Goal: Information Seeking & Learning: Learn about a topic

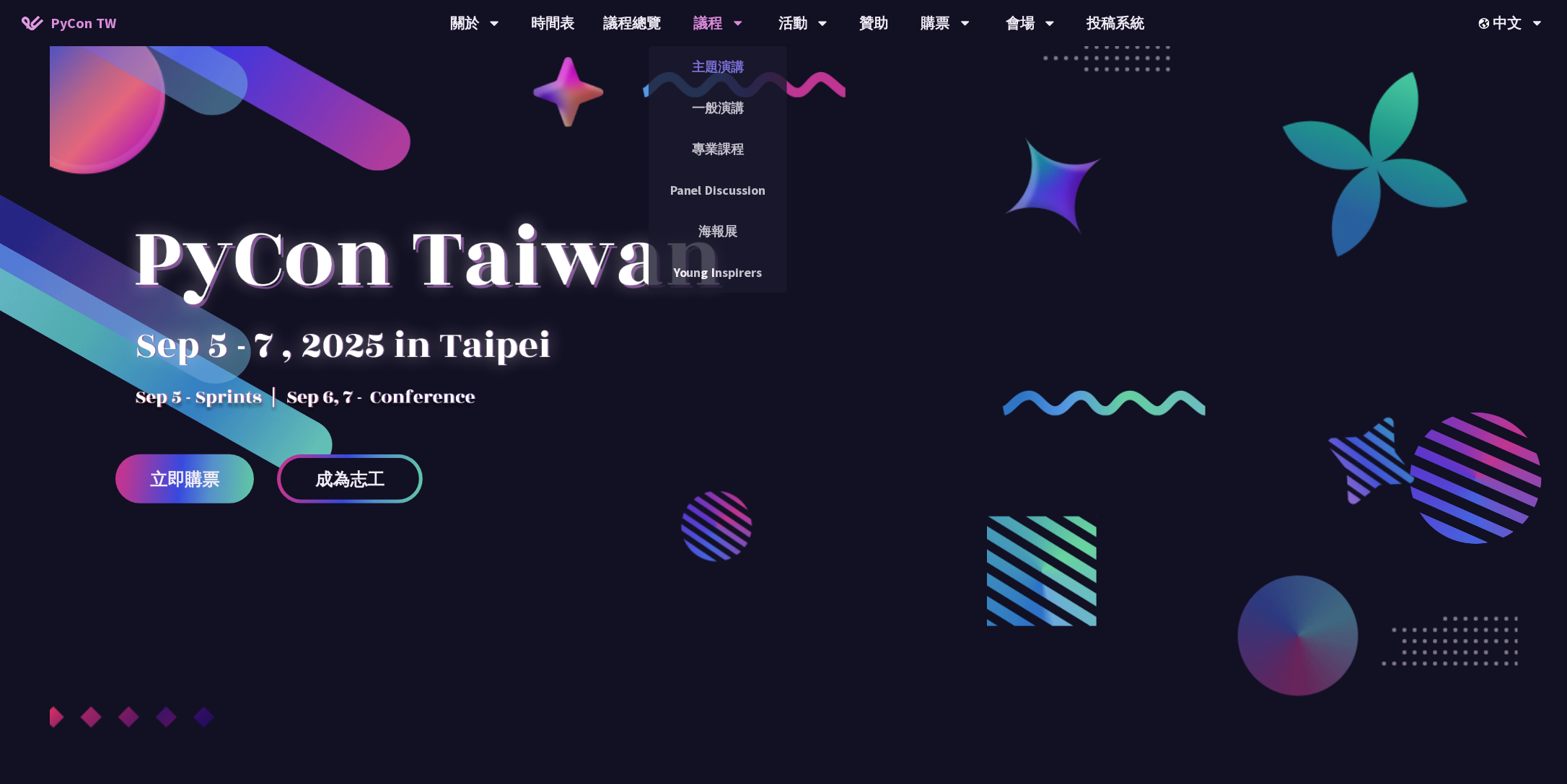
click at [707, 67] on link "主題演講" at bounding box center [718, 67] width 138 height 34
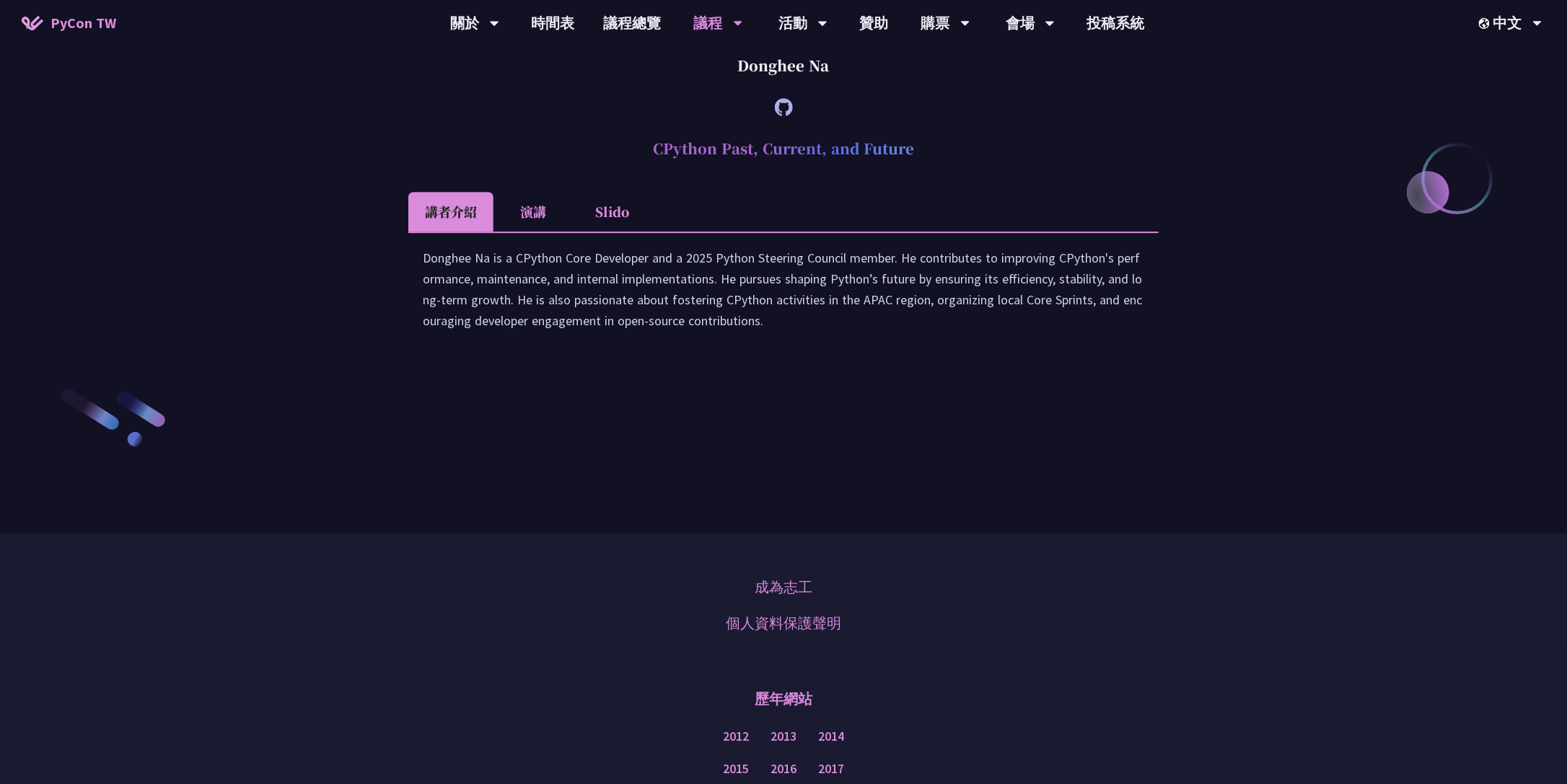
scroll to position [2076, 0]
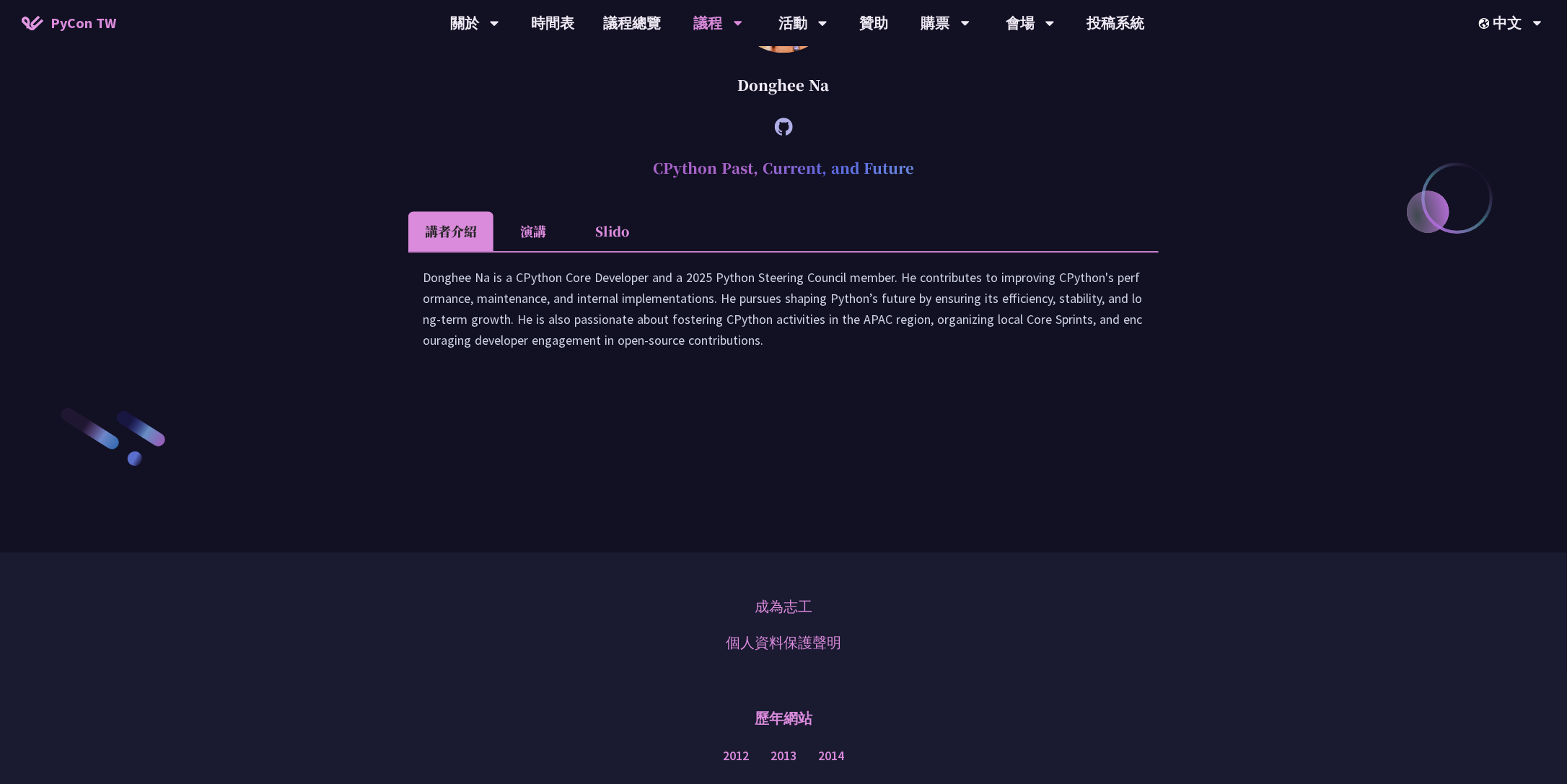
click at [780, 135] on icon at bounding box center [784, 126] width 18 height 18
click at [814, 197] on link "徵才資訊" at bounding box center [802, 190] width 138 height 34
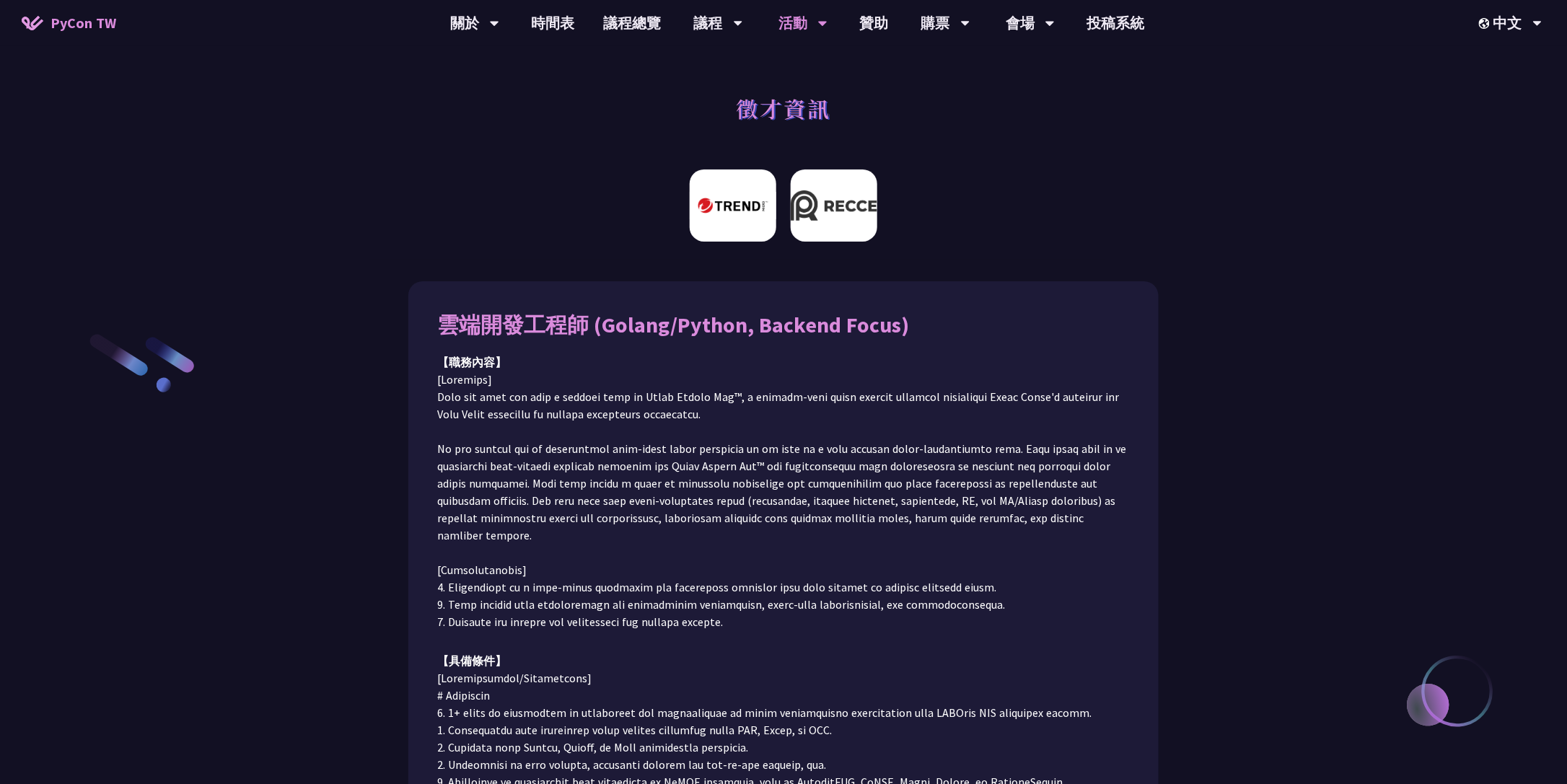
click at [798, 211] on img at bounding box center [833, 205] width 87 height 72
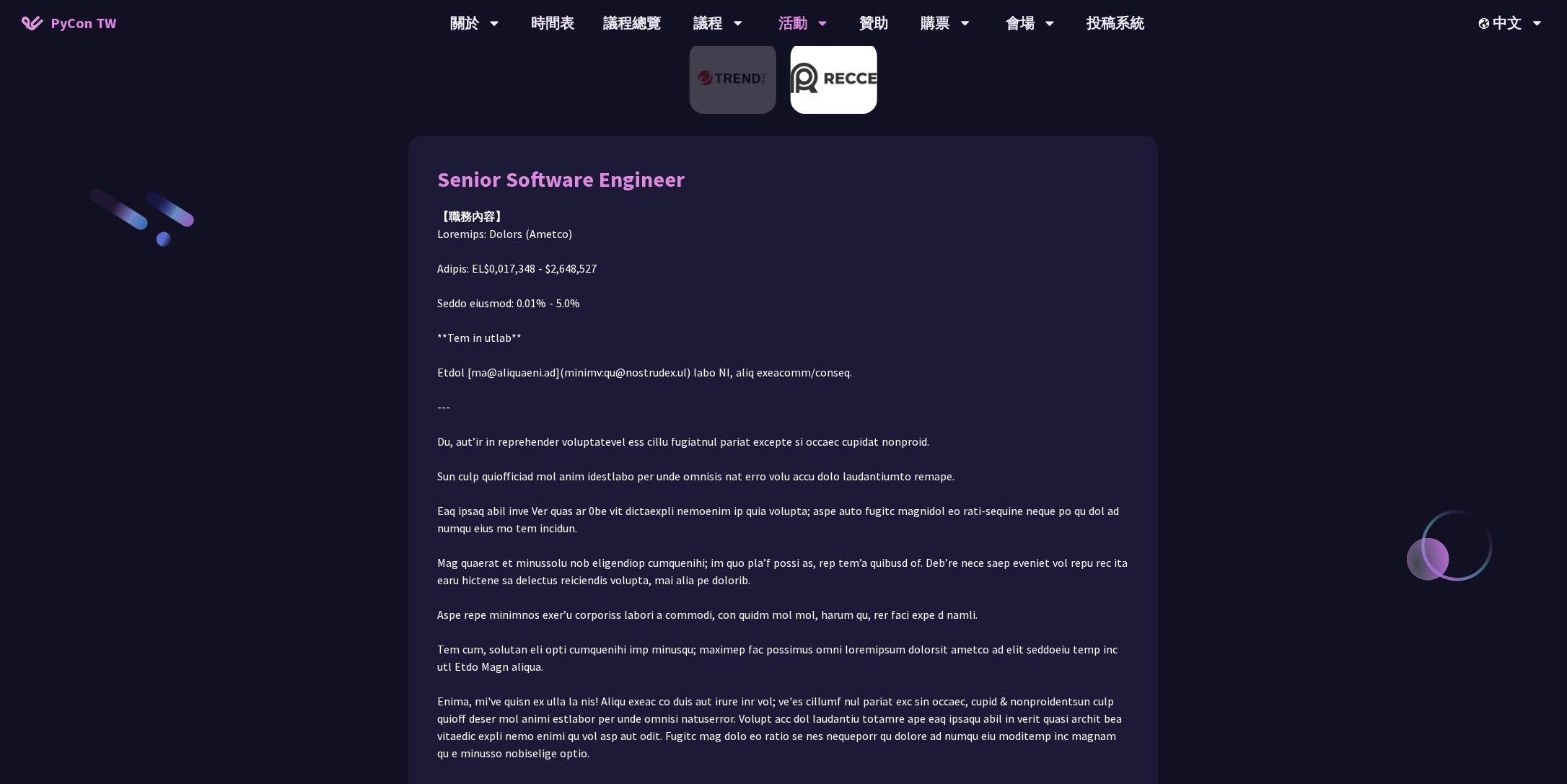
scroll to position [162, 0]
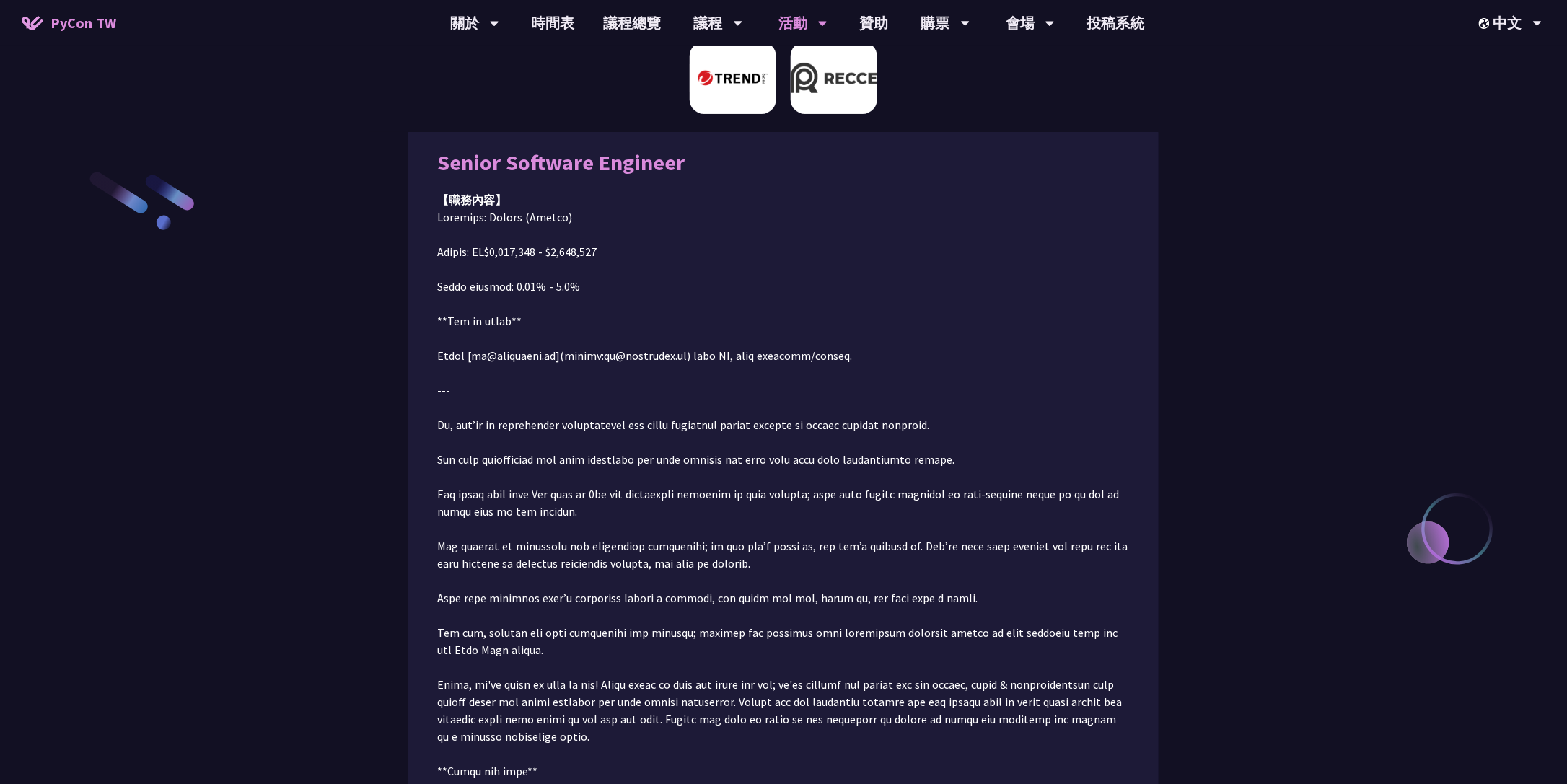
click at [754, 88] on img at bounding box center [733, 78] width 87 height 72
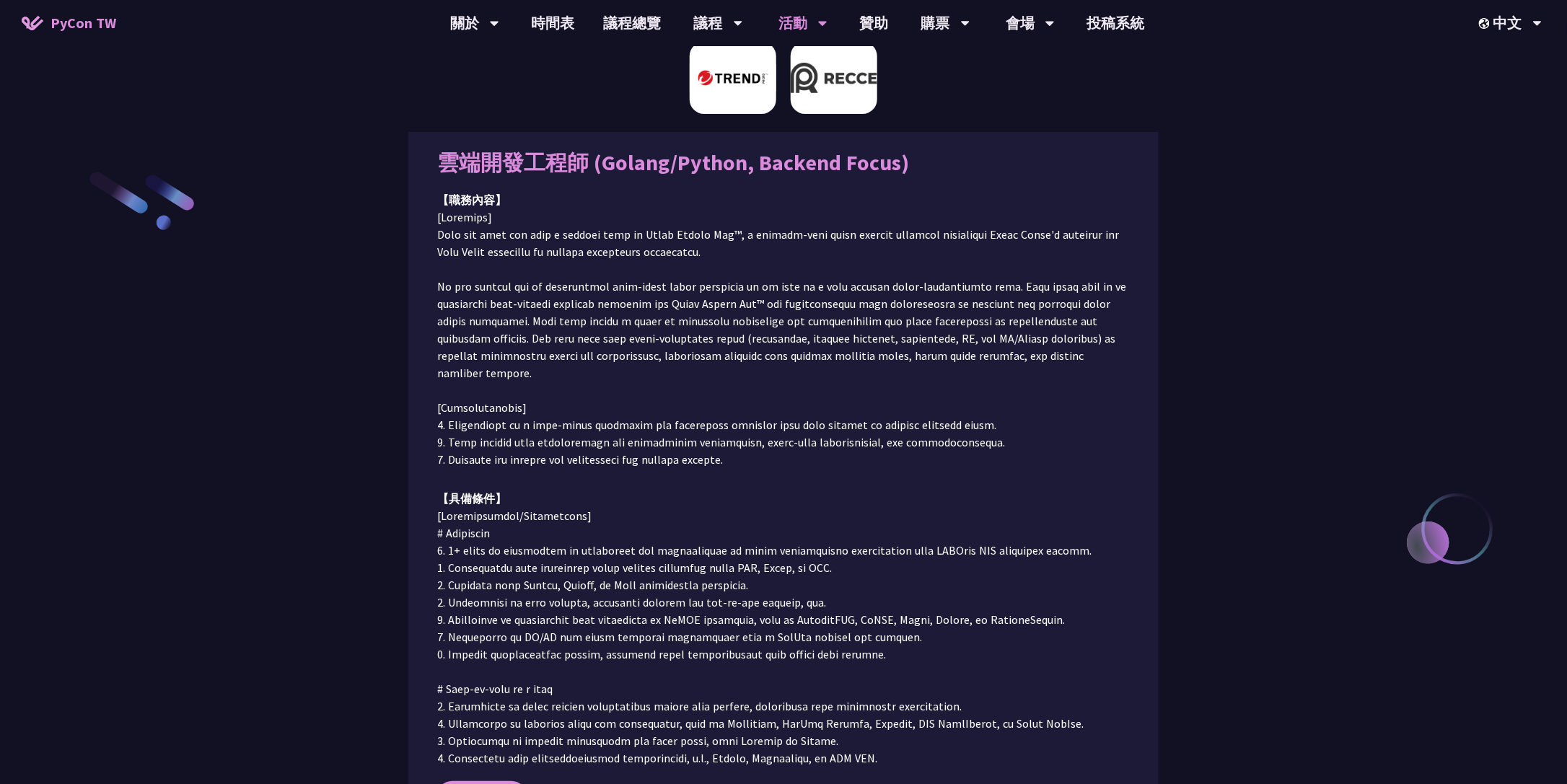
click at [851, 77] on img at bounding box center [833, 78] width 87 height 72
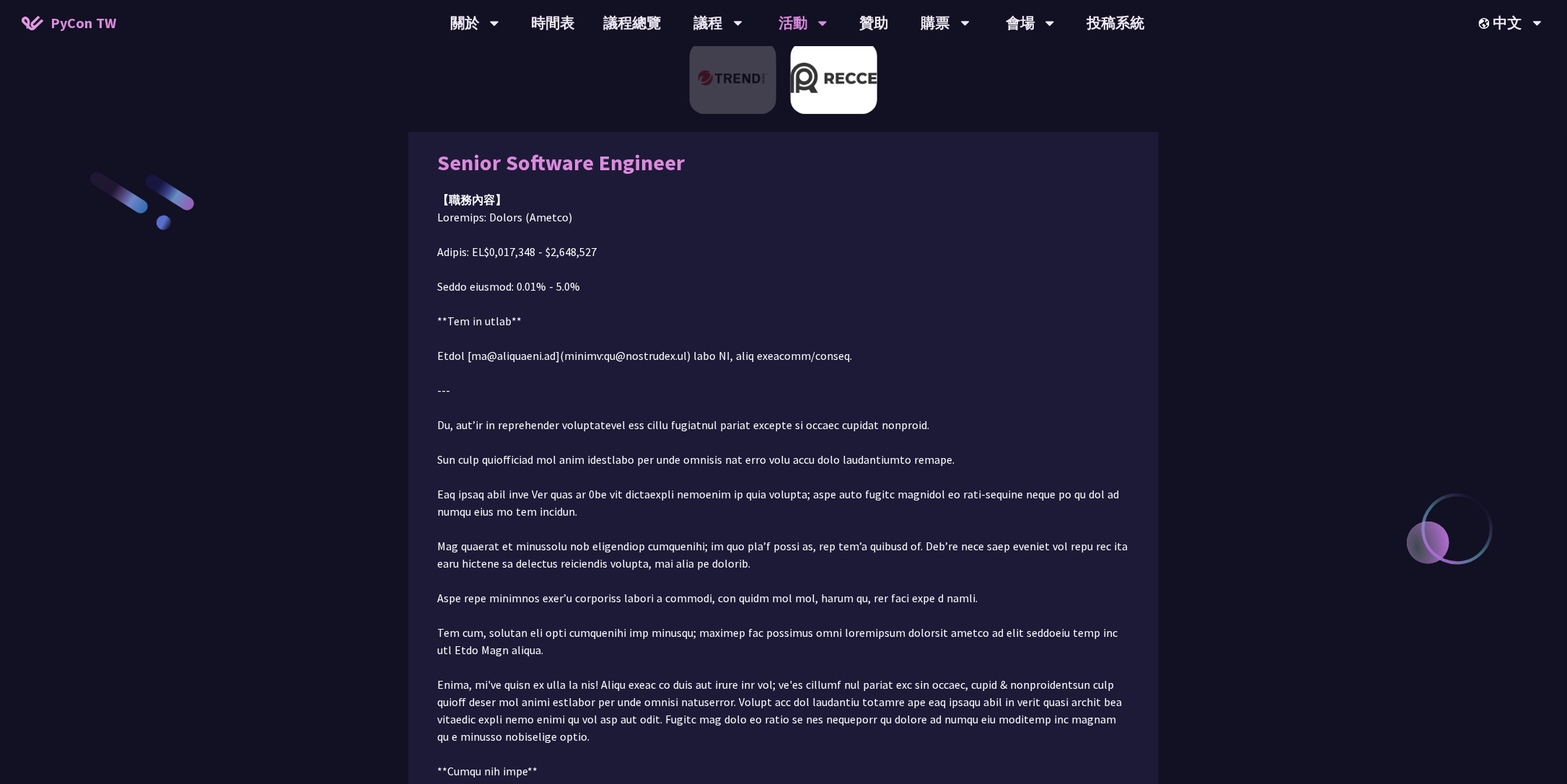
drag, startPoint x: 915, startPoint y: 366, endPoint x: 917, endPoint y: 425, distance: 59.0
drag, startPoint x: 917, startPoint y: 425, endPoint x: 755, endPoint y: 355, distance: 176.5
click at [755, 355] on p at bounding box center [784, 606] width 693 height 796
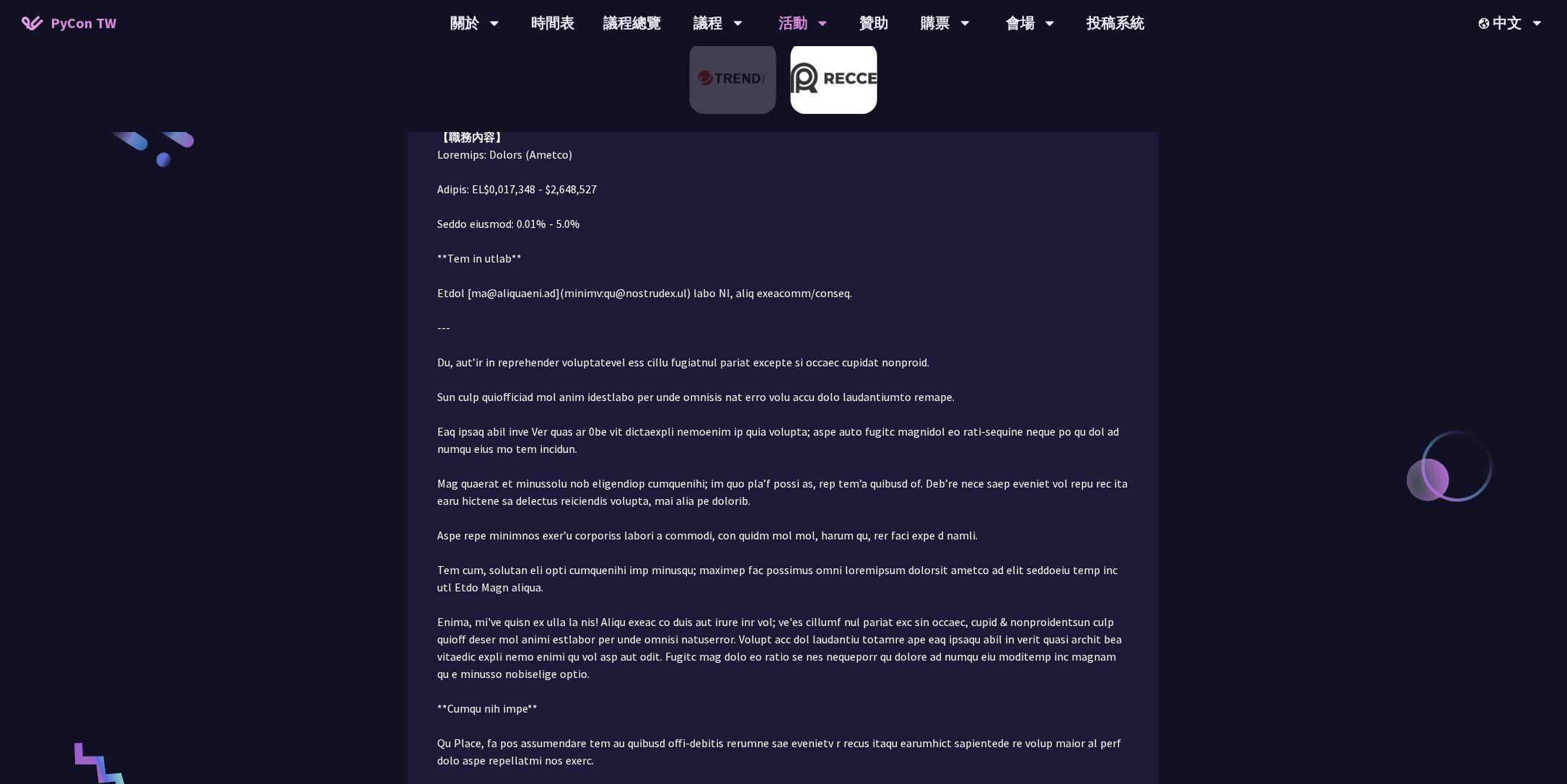
scroll to position [91, 0]
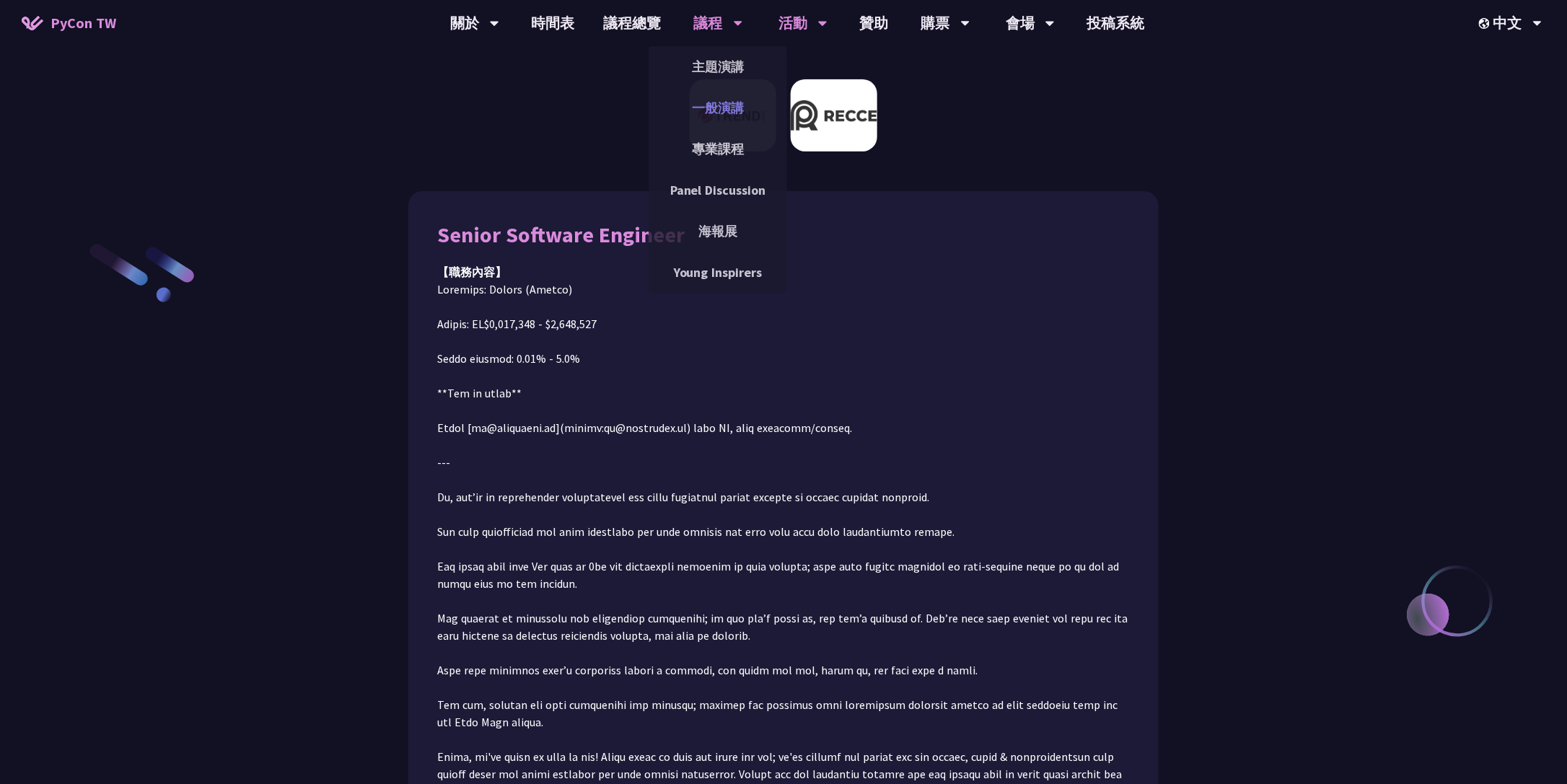
click at [710, 107] on link "一般演講" at bounding box center [718, 107] width 138 height 34
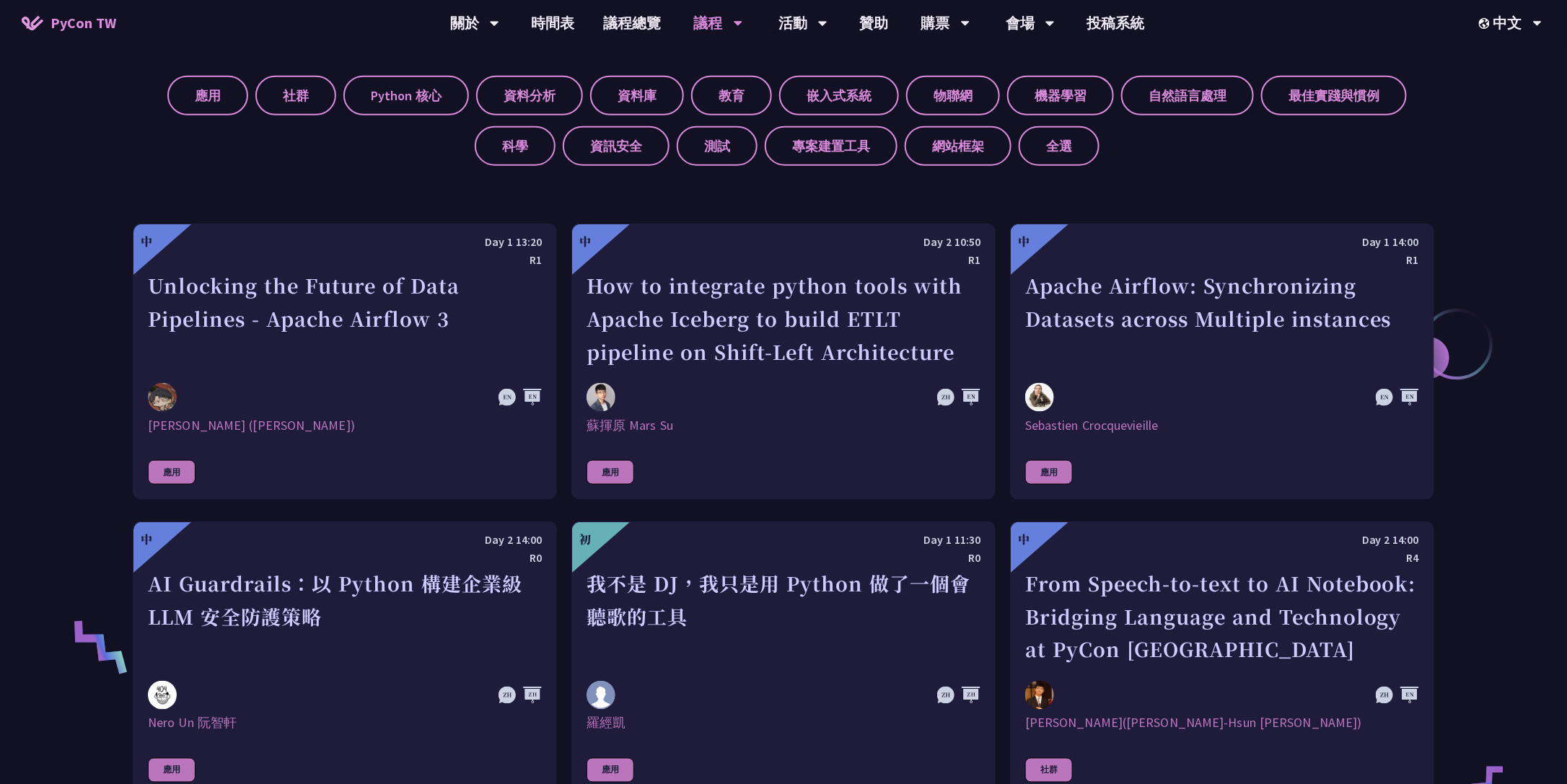
scroll to position [793, 0]
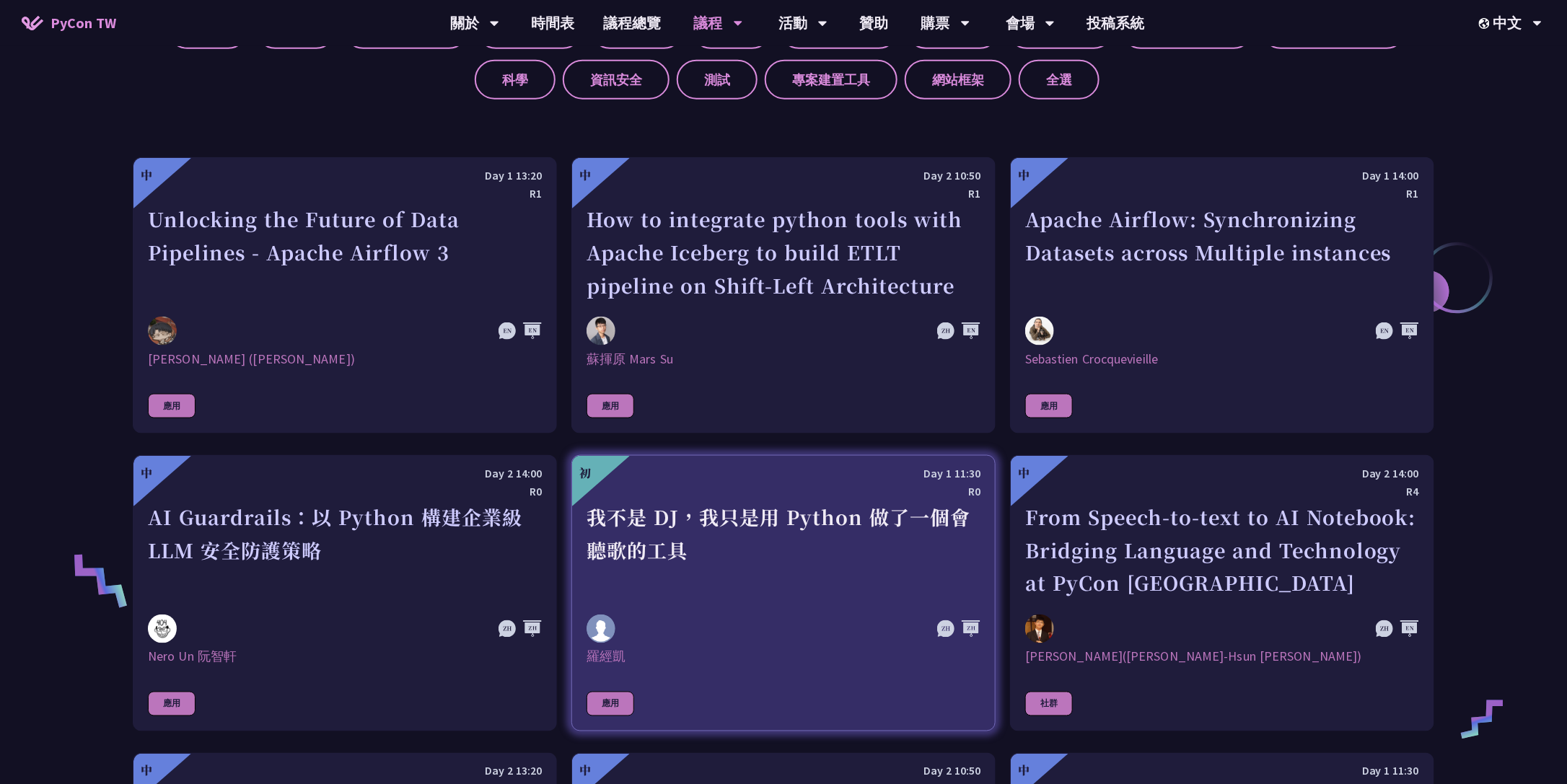
click at [761, 517] on div "我不是 DJ，我只是用 Python 做了一個會聽歌的工具" at bounding box center [784, 550] width 394 height 99
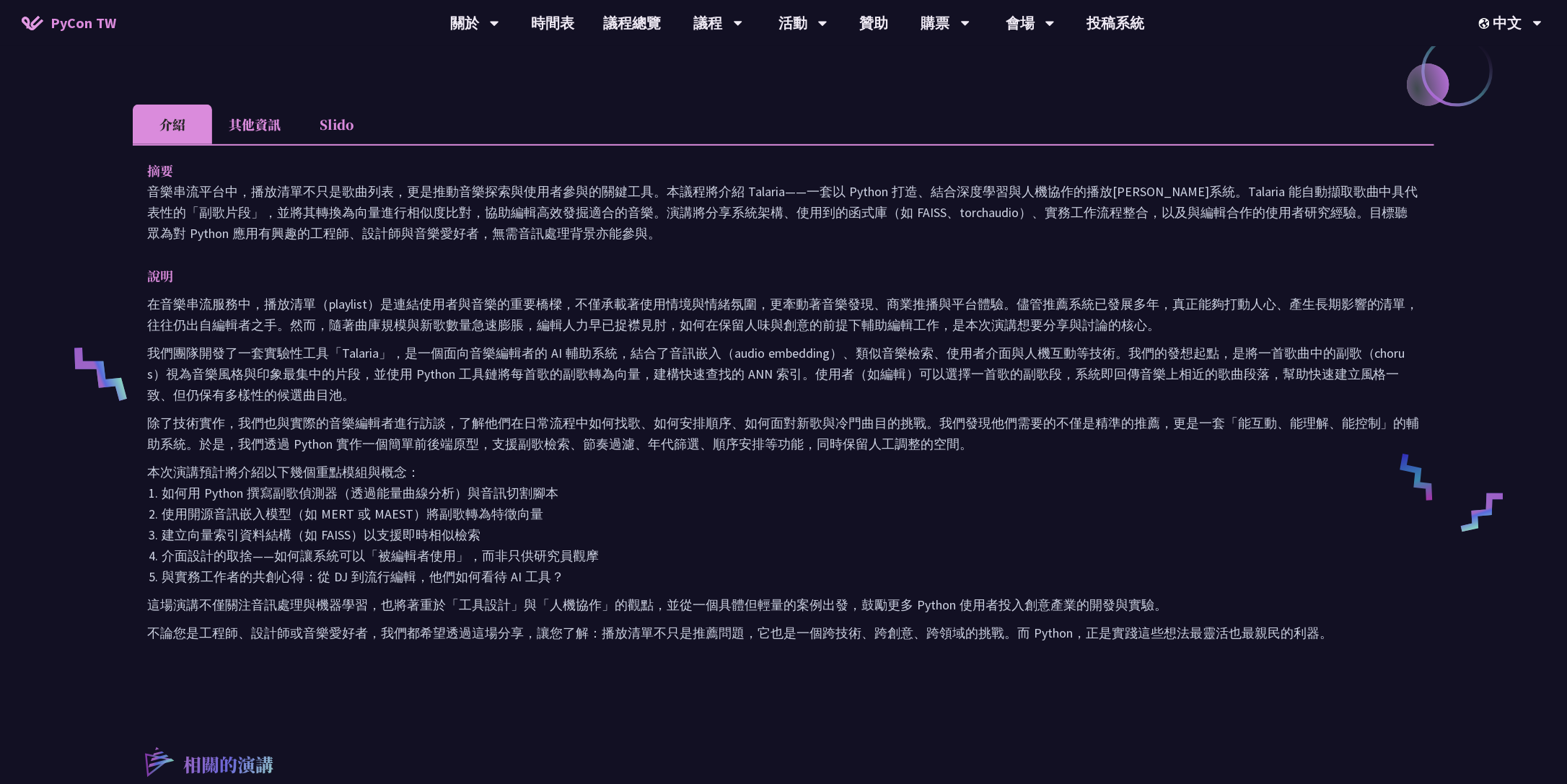
scroll to position [72, 0]
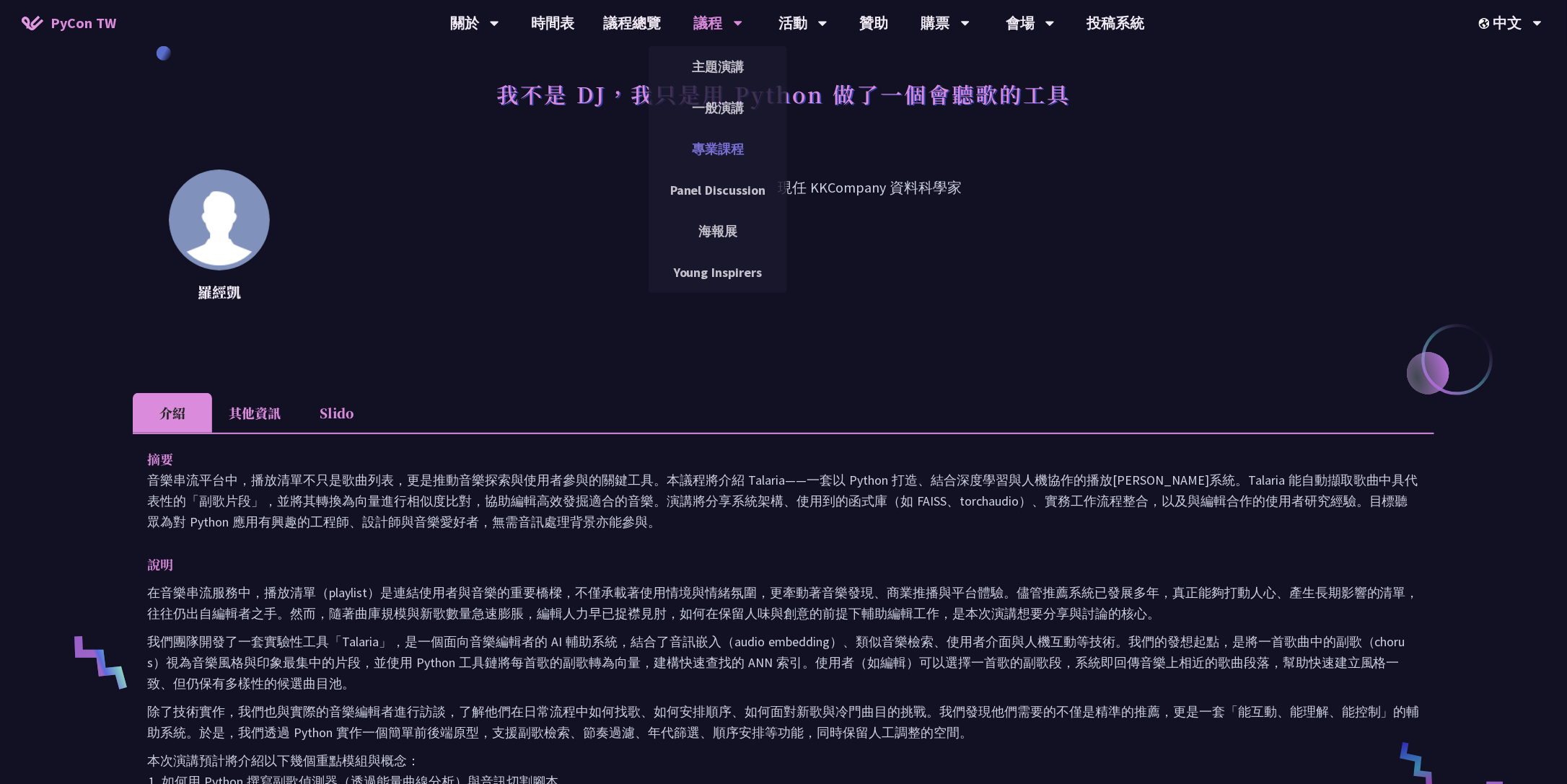
click at [738, 144] on link "專業課程" at bounding box center [718, 149] width 138 height 34
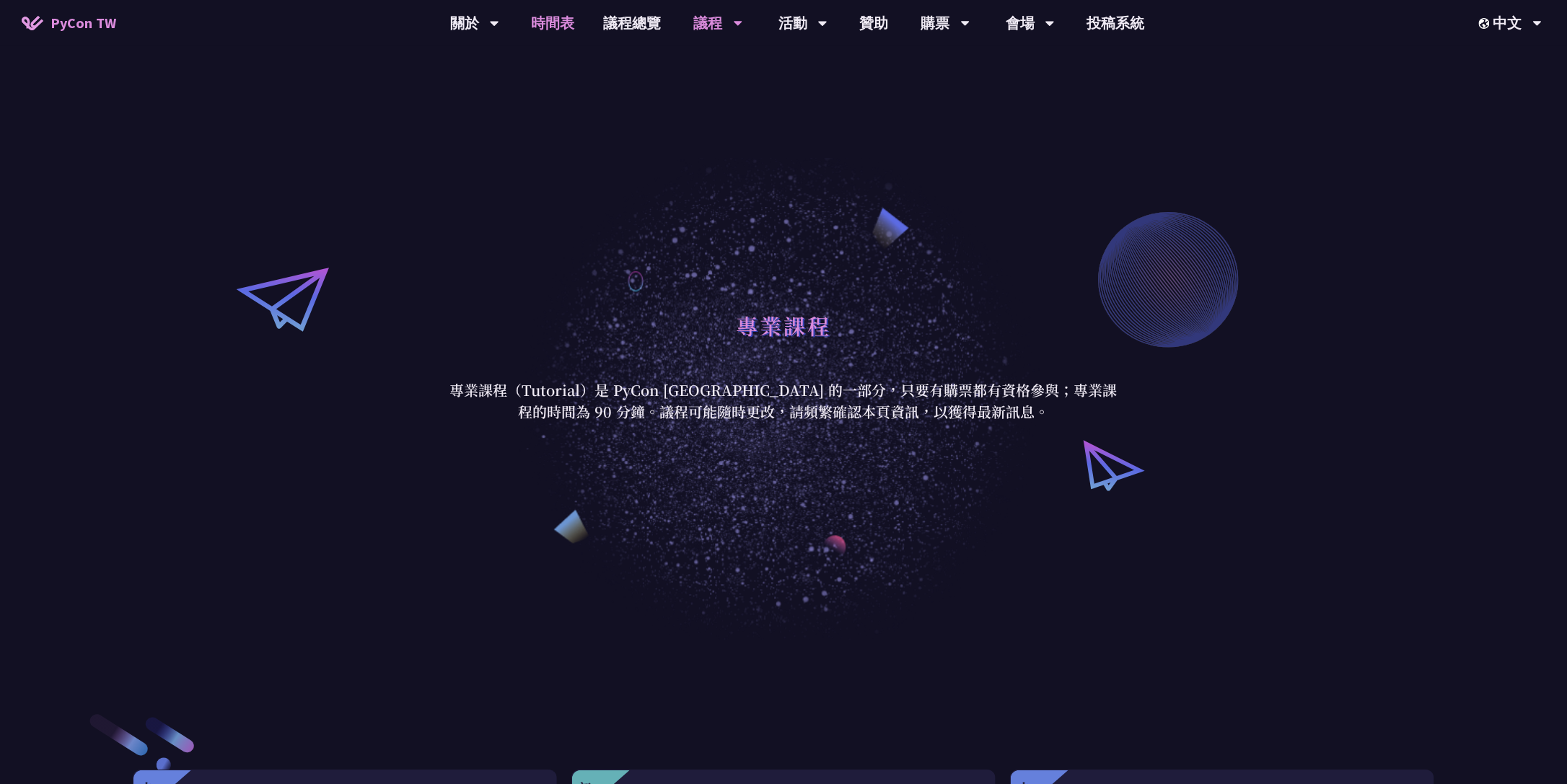
click at [549, 29] on link "時間表" at bounding box center [554, 23] width 72 height 46
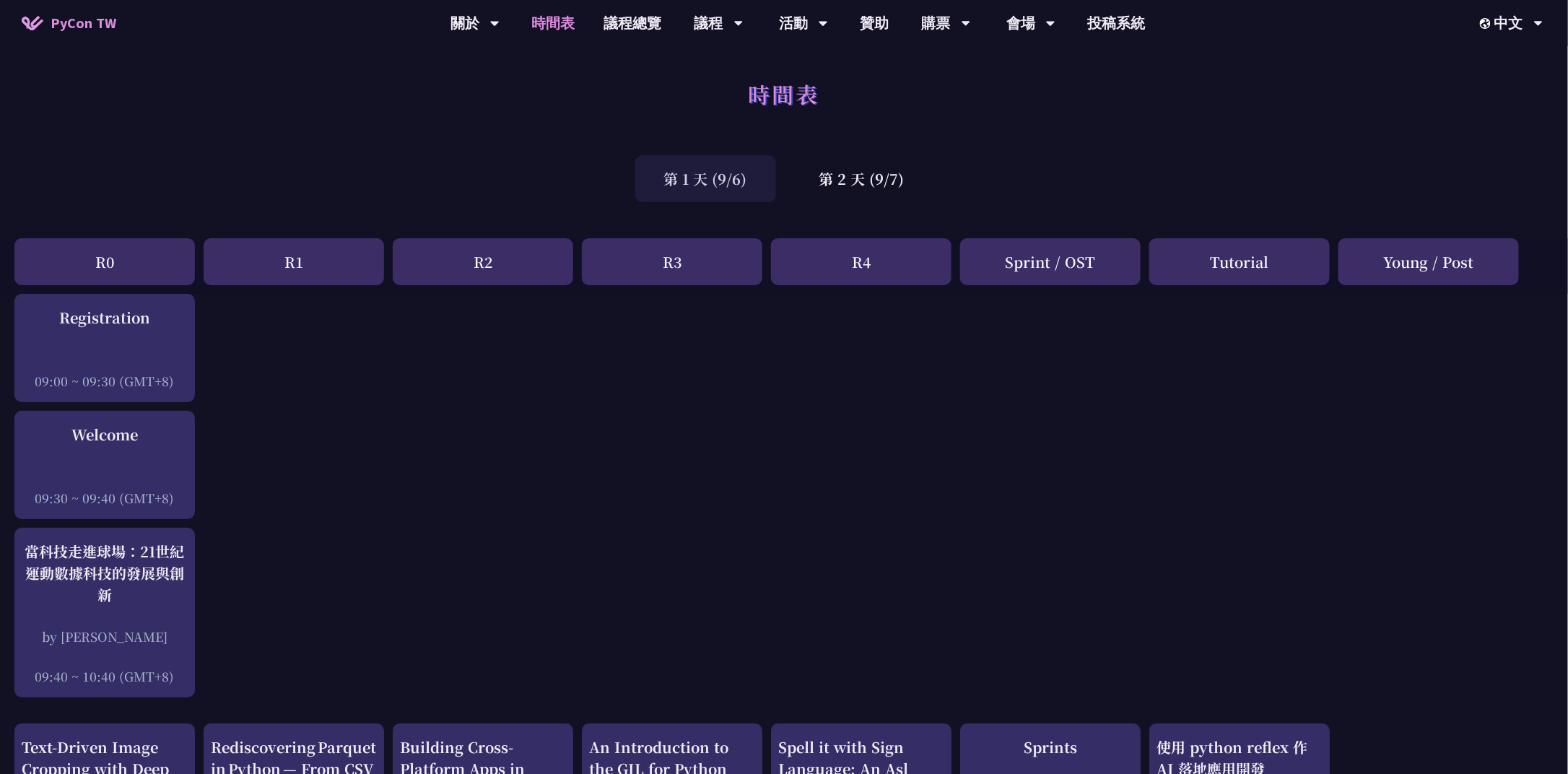
drag, startPoint x: 549, startPoint y: 29, endPoint x: 442, endPoint y: 106, distance: 131.8
click at [442, 106] on div "時間表" at bounding box center [784, 110] width 1568 height 76
click at [941, 62] on link "購票資訊" at bounding box center [945, 67] width 138 height 34
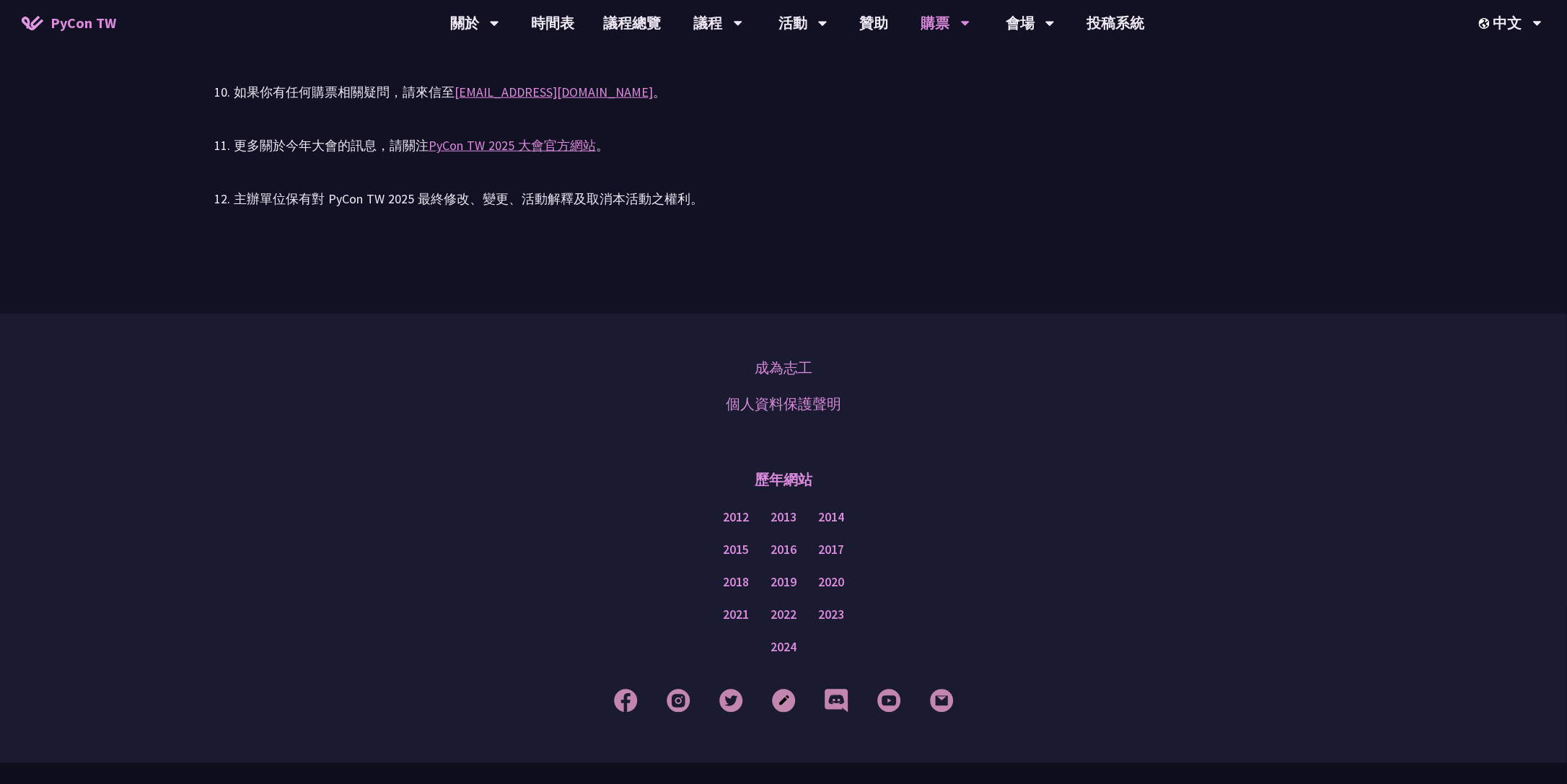
scroll to position [3271, 0]
